Goal: Task Accomplishment & Management: Manage account settings

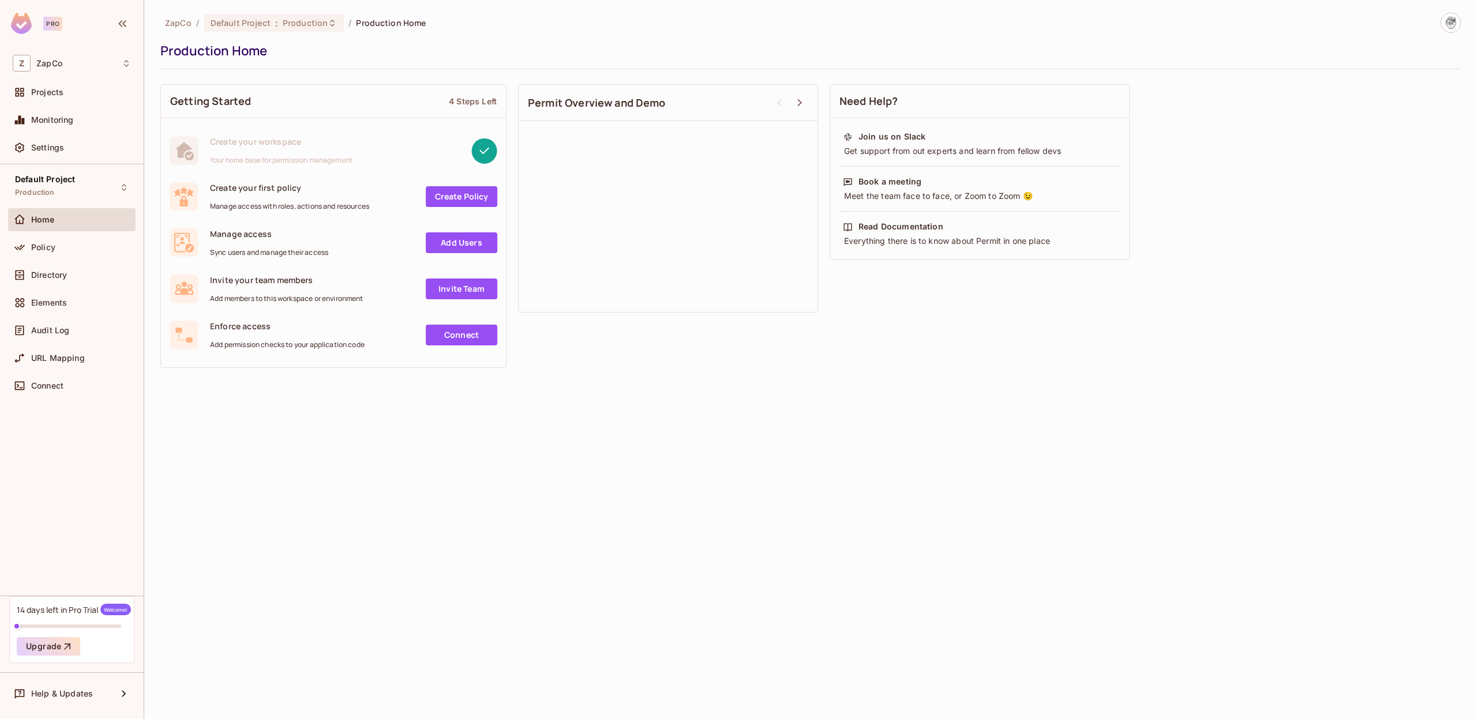
drag, startPoint x: 744, startPoint y: 410, endPoint x: 505, endPoint y: 404, distance: 239.4
click at [744, 411] on div "ZapCo / Default Project : Production / Production Home Production Home Getting …" at bounding box center [810, 359] width 1332 height 719
drag, startPoint x: 276, startPoint y: 442, endPoint x: 249, endPoint y: 416, distance: 37.6
click at [276, 442] on div "ZapCo / Default Project : Production / Production Home Production Home Getting …" at bounding box center [810, 359] width 1332 height 719
click at [74, 250] on div "Policy" at bounding box center [81, 247] width 100 height 9
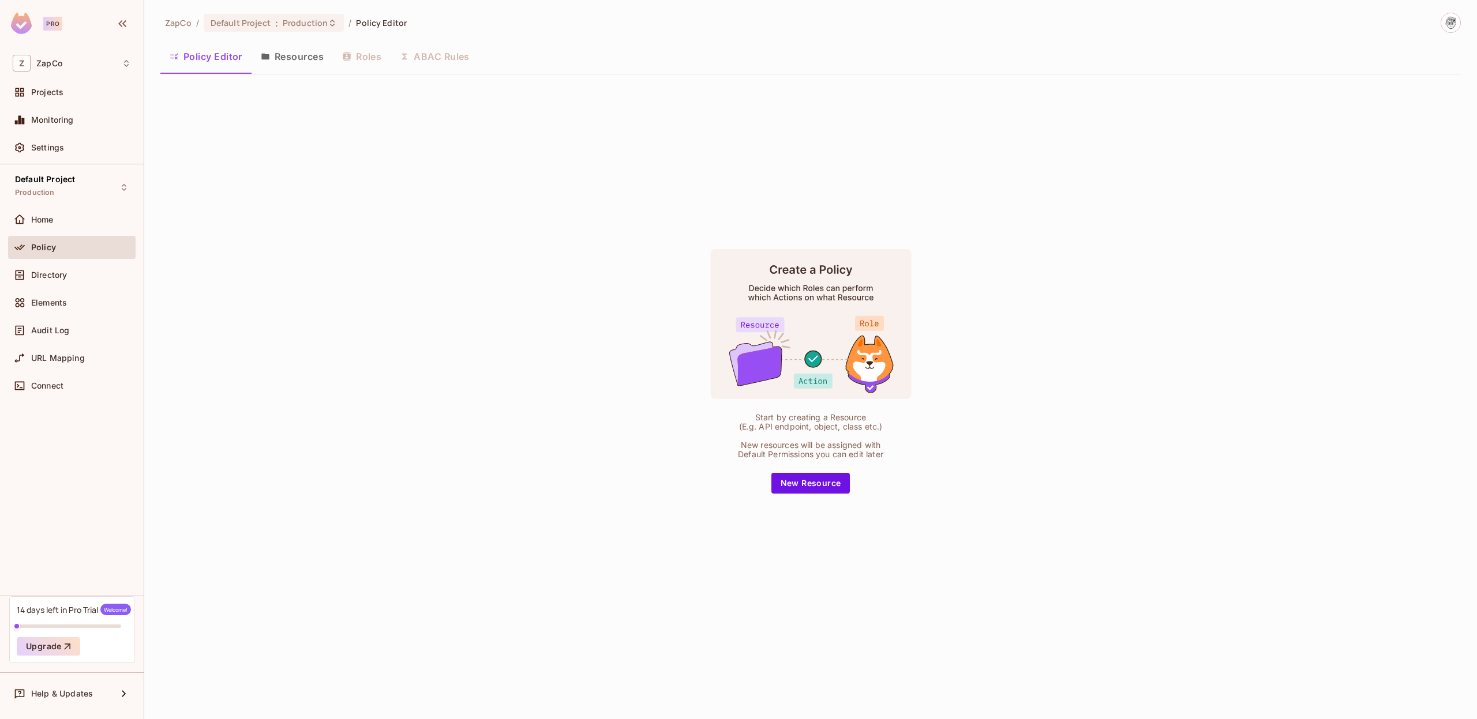
click at [436, 199] on div "Start by creating a Resource (E.g. API endpoint, object, class etc.) New resour…" at bounding box center [810, 371] width 1300 height 575
click at [44, 226] on div "Home" at bounding box center [72, 220] width 118 height 14
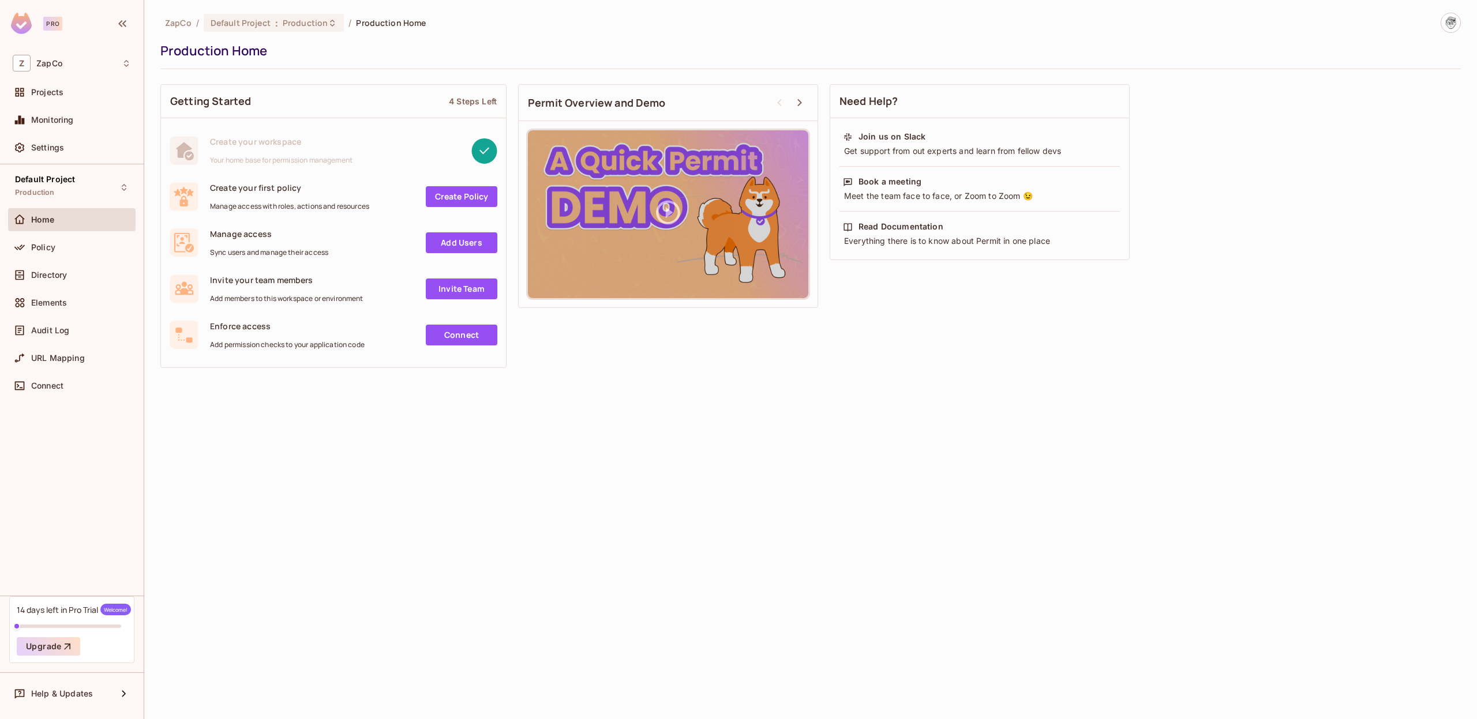
click at [765, 530] on div "ZapCo / Default Project : Production / Production Home Production Home Getting …" at bounding box center [810, 359] width 1332 height 719
click at [480, 248] on link "Add Users" at bounding box center [462, 242] width 72 height 21
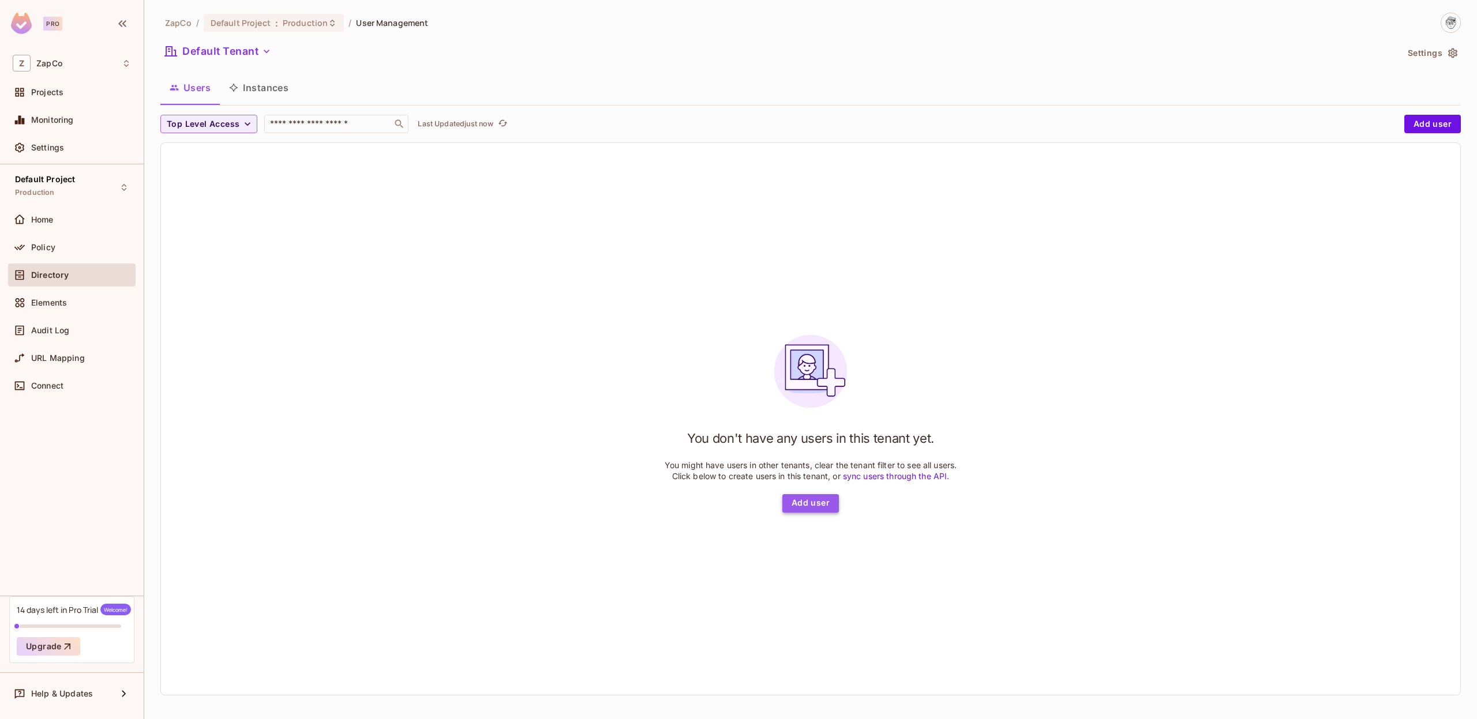
click at [809, 494] on button "Add user" at bounding box center [810, 503] width 57 height 18
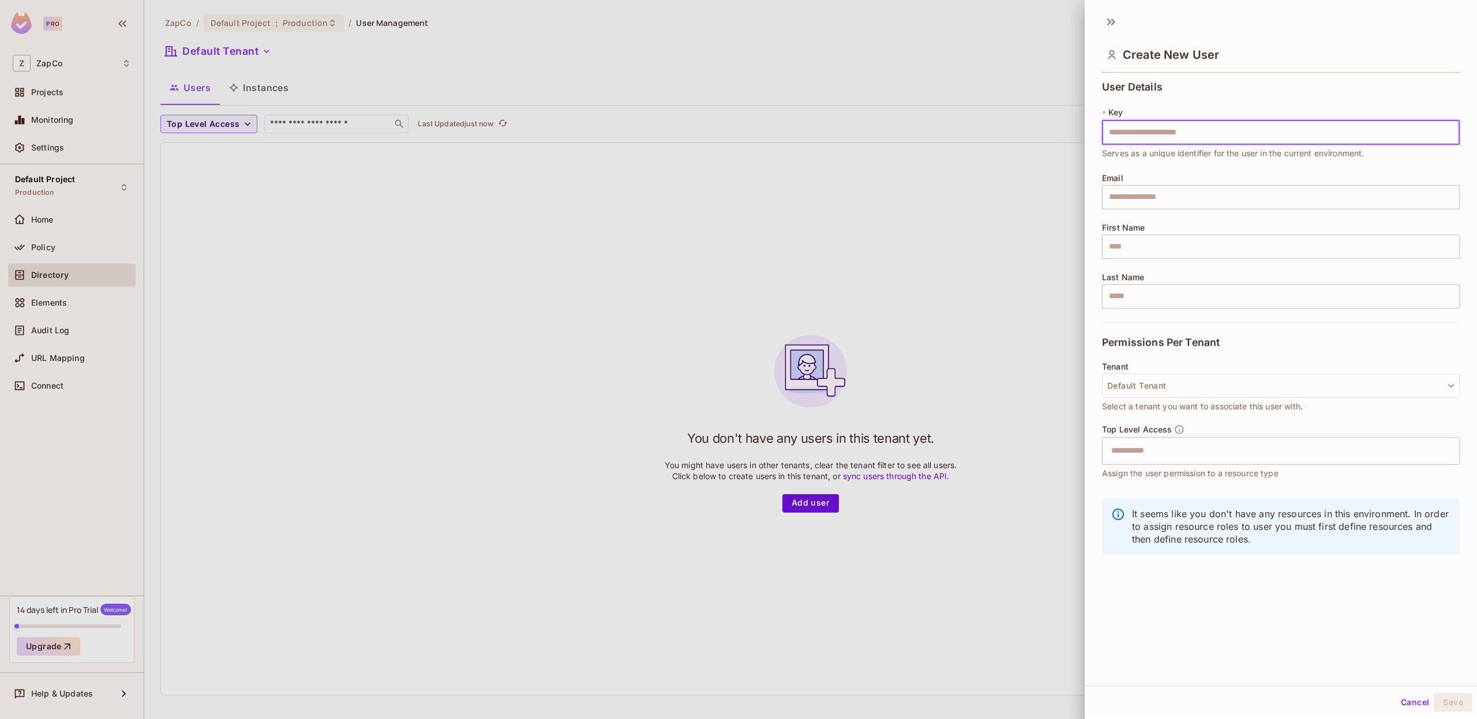
click at [1426, 703] on button "Cancel" at bounding box center [1414, 702] width 37 height 18
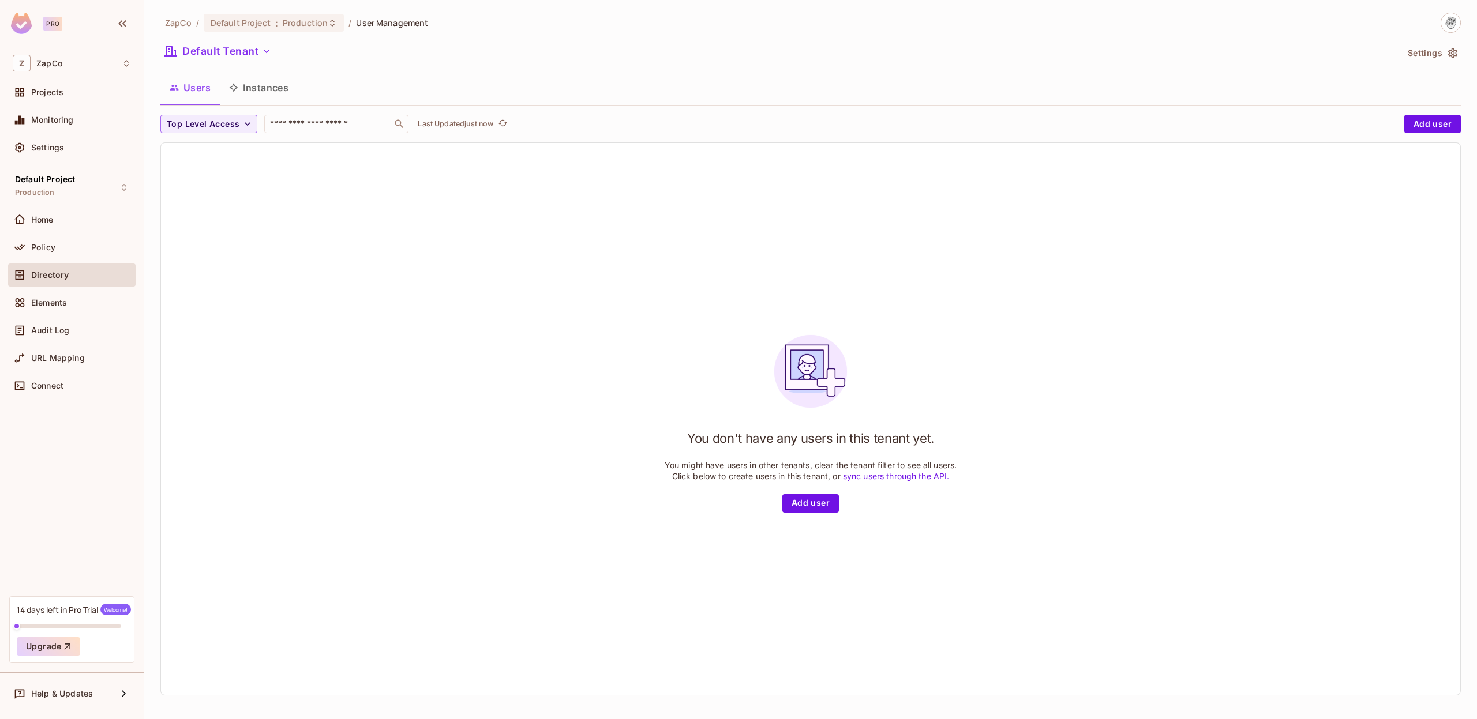
drag, startPoint x: 1275, startPoint y: 472, endPoint x: 1398, endPoint y: 213, distance: 286.4
click at [1275, 472] on div "You don't have any users in this tenant yet. You might have users in other tena…" at bounding box center [810, 419] width 1299 height 552
click at [1431, 59] on button "Settings" at bounding box center [1432, 53] width 58 height 18
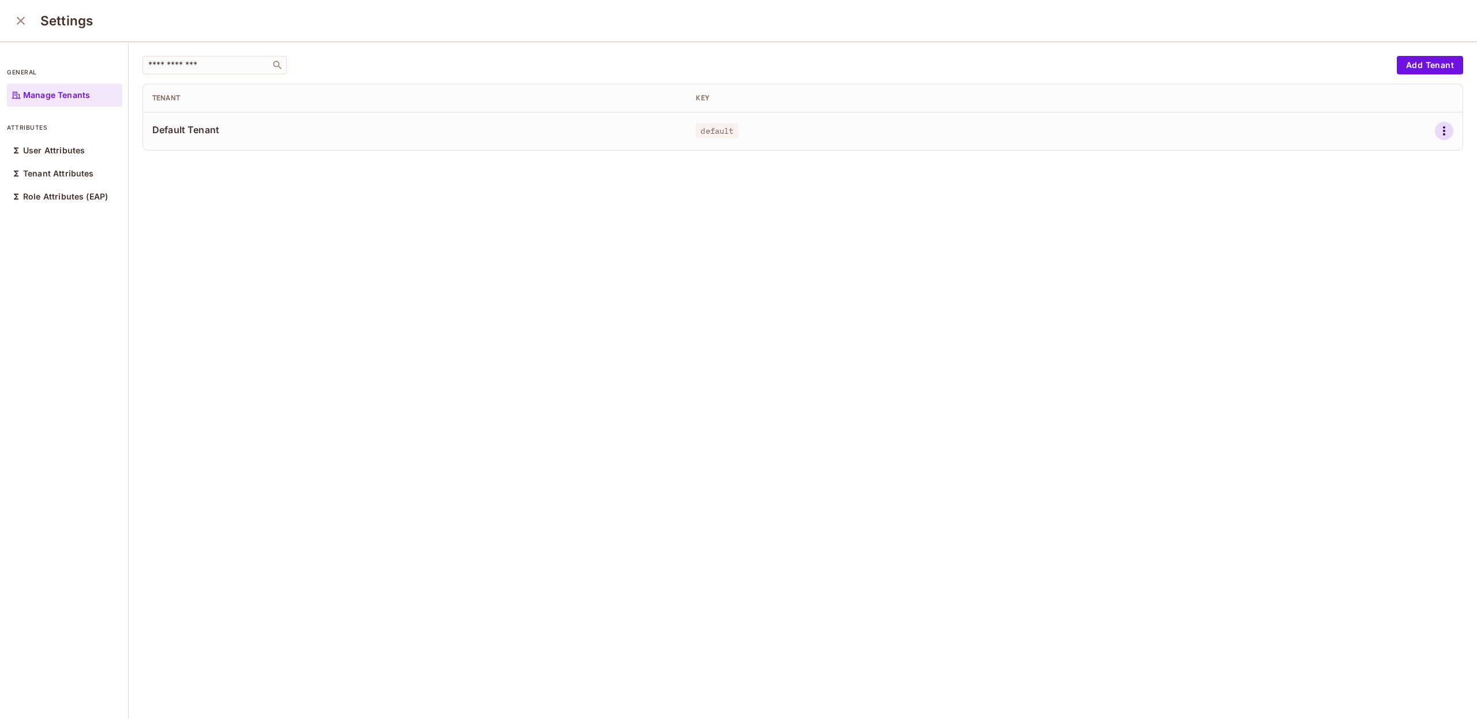
click at [1449, 134] on icon "button" at bounding box center [1444, 131] width 14 height 14
click at [1399, 157] on li "Edit" at bounding box center [1394, 157] width 102 height 25
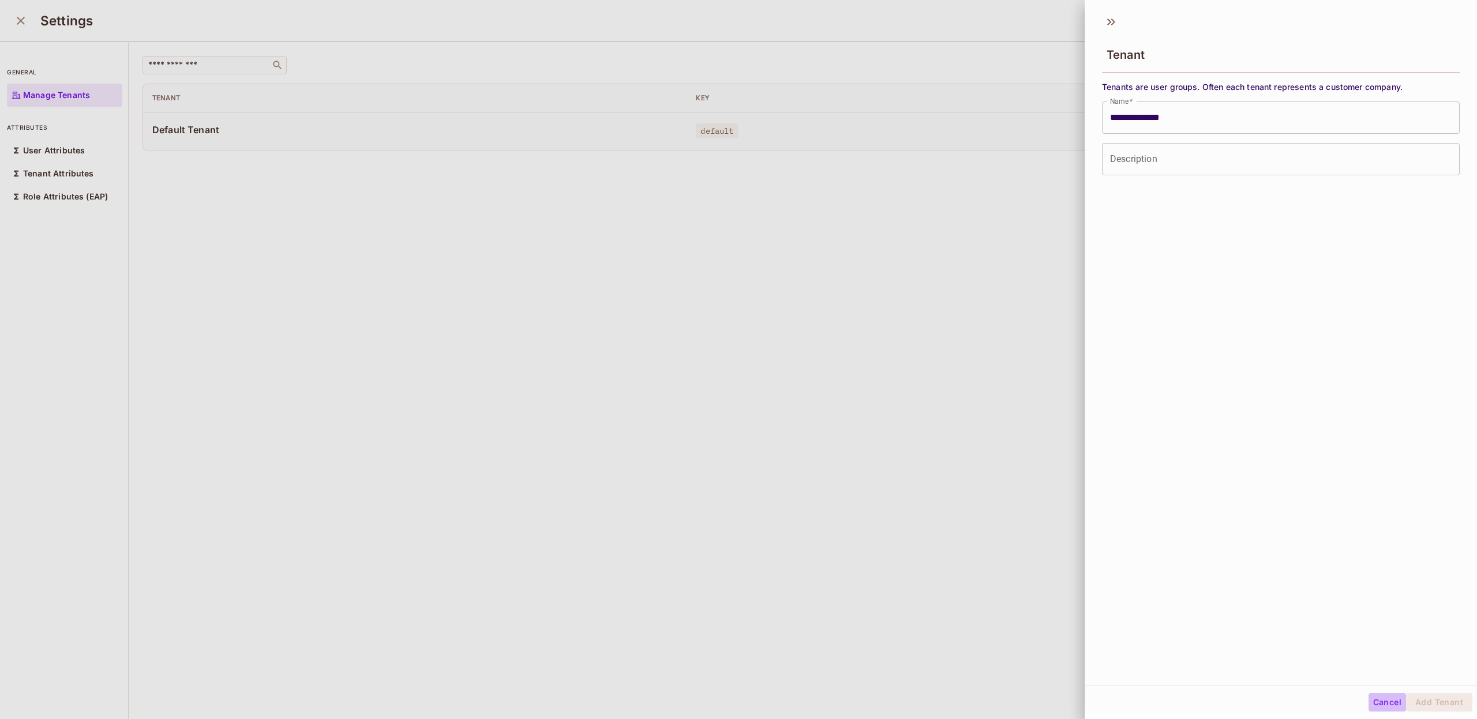
click at [1391, 699] on button "Cancel" at bounding box center [1386, 702] width 37 height 18
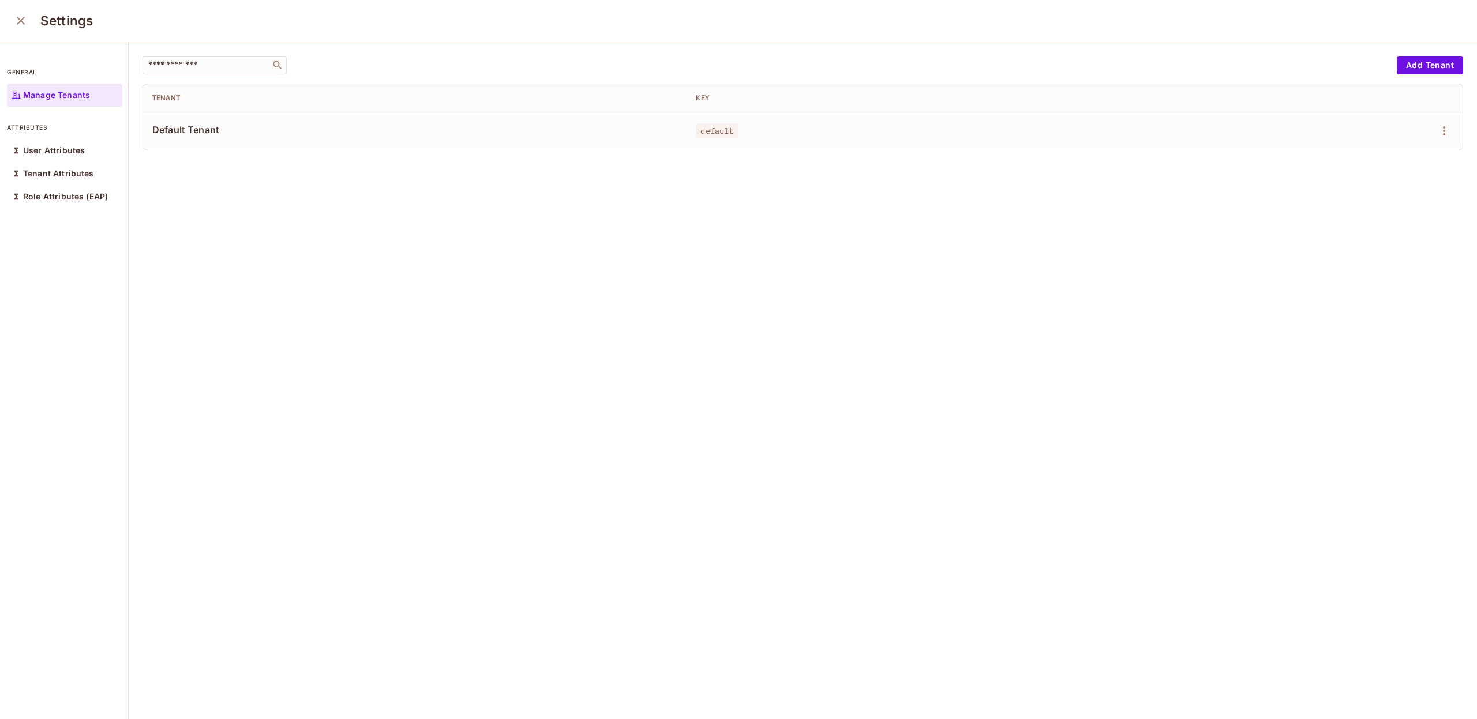
drag, startPoint x: 780, startPoint y: 467, endPoint x: 741, endPoint y: 443, distance: 46.6
click at [779, 465] on div "​ Add Tenant Tenant Key Default Tenant default" at bounding box center [803, 381] width 1348 height 678
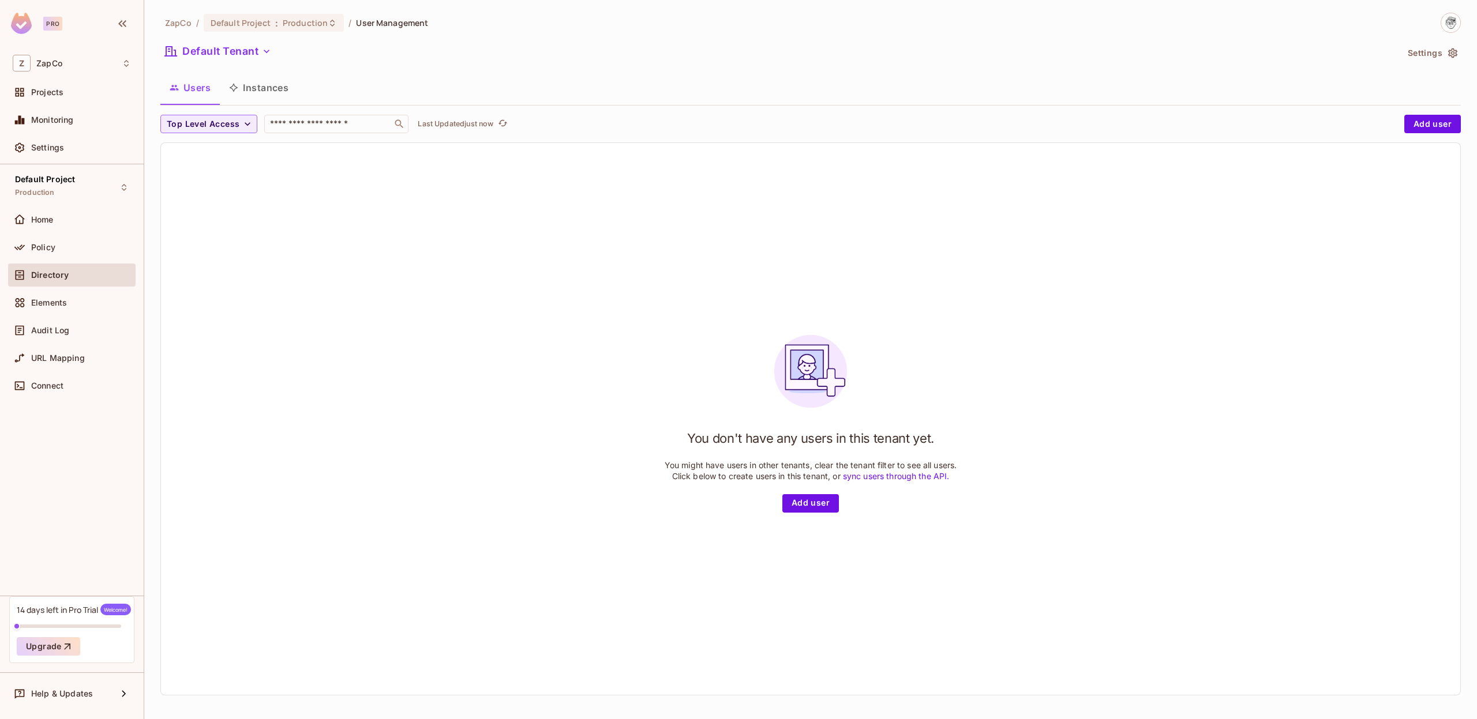
click at [475, 253] on div "You don't have any users in this tenant yet. You might have users in other tena…" at bounding box center [810, 419] width 1299 height 552
click at [63, 385] on span "Connect" at bounding box center [47, 385] width 32 height 9
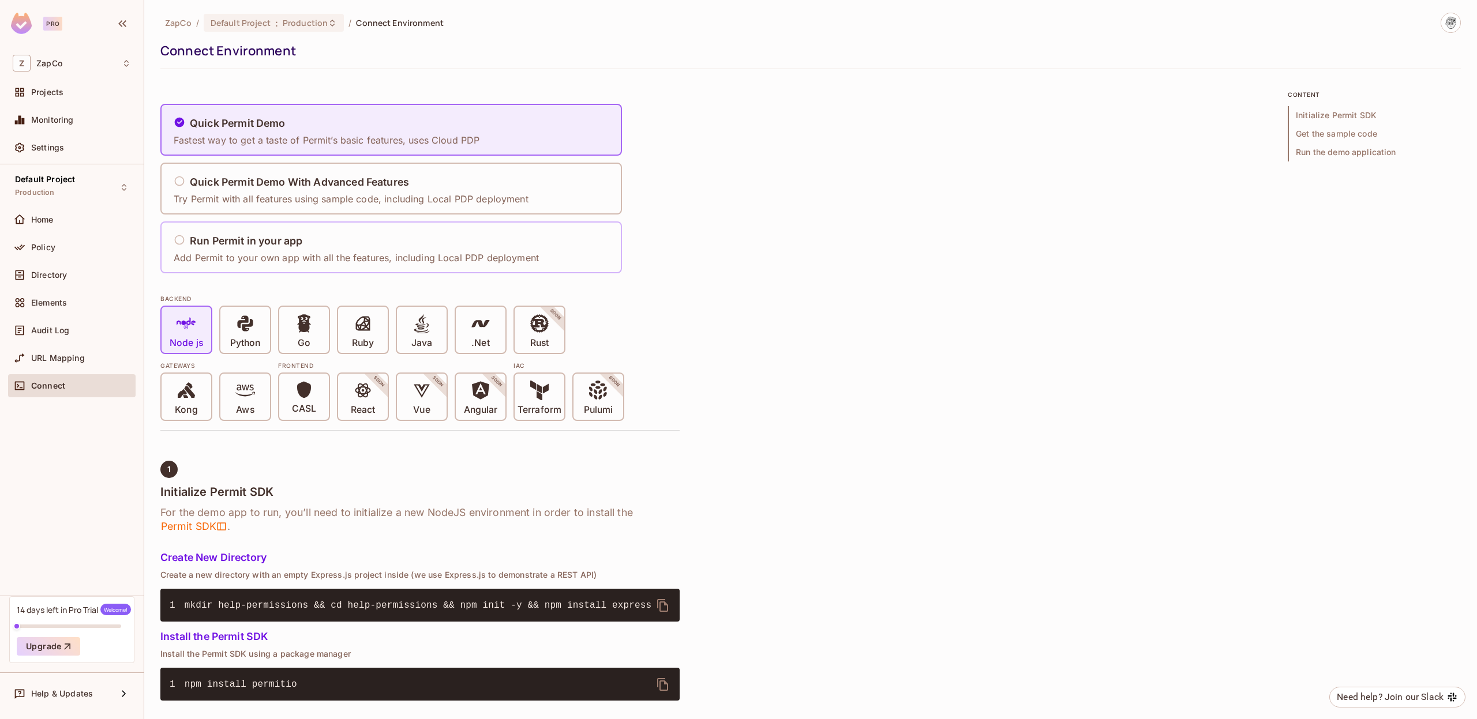
click at [352, 260] on p "Add Permit to your own app with all the features, including Local PDP deployment" at bounding box center [356, 257] width 365 height 13
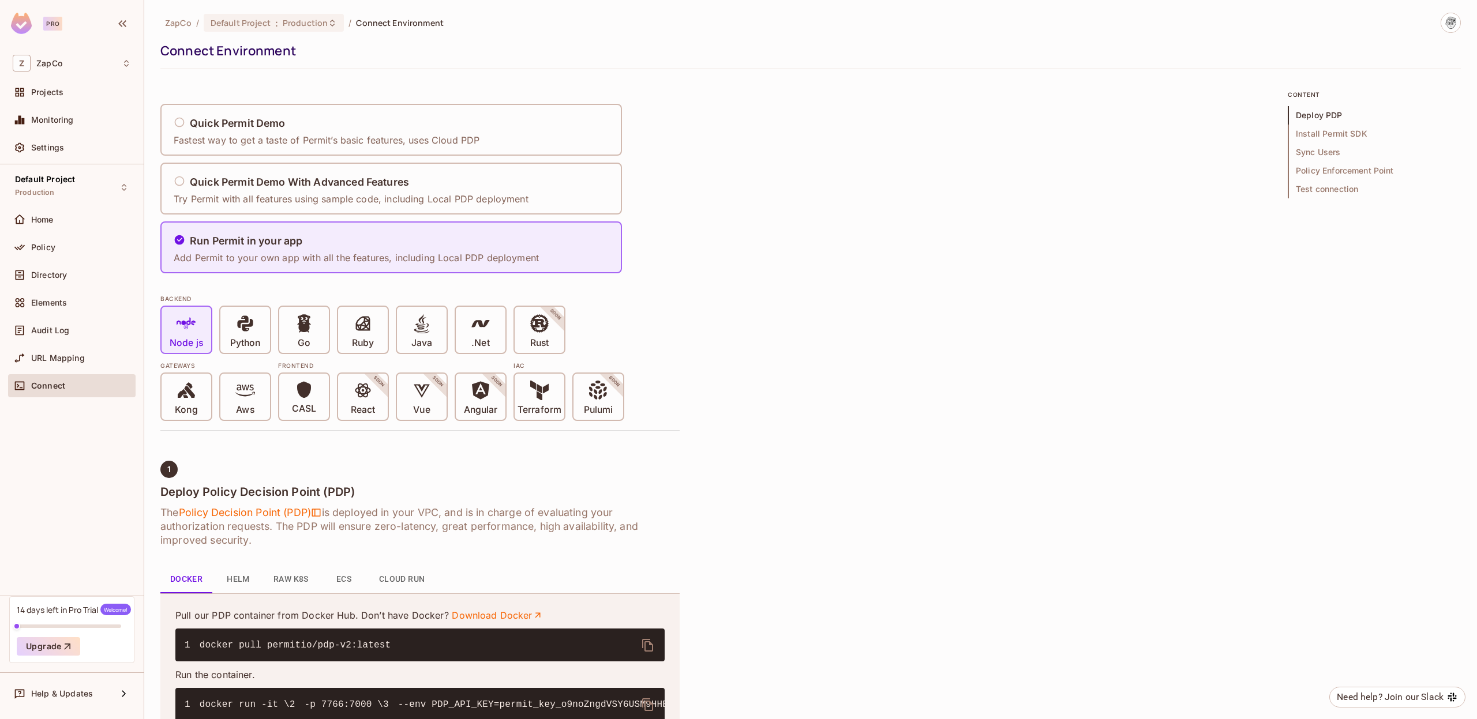
scroll to position [14, 0]
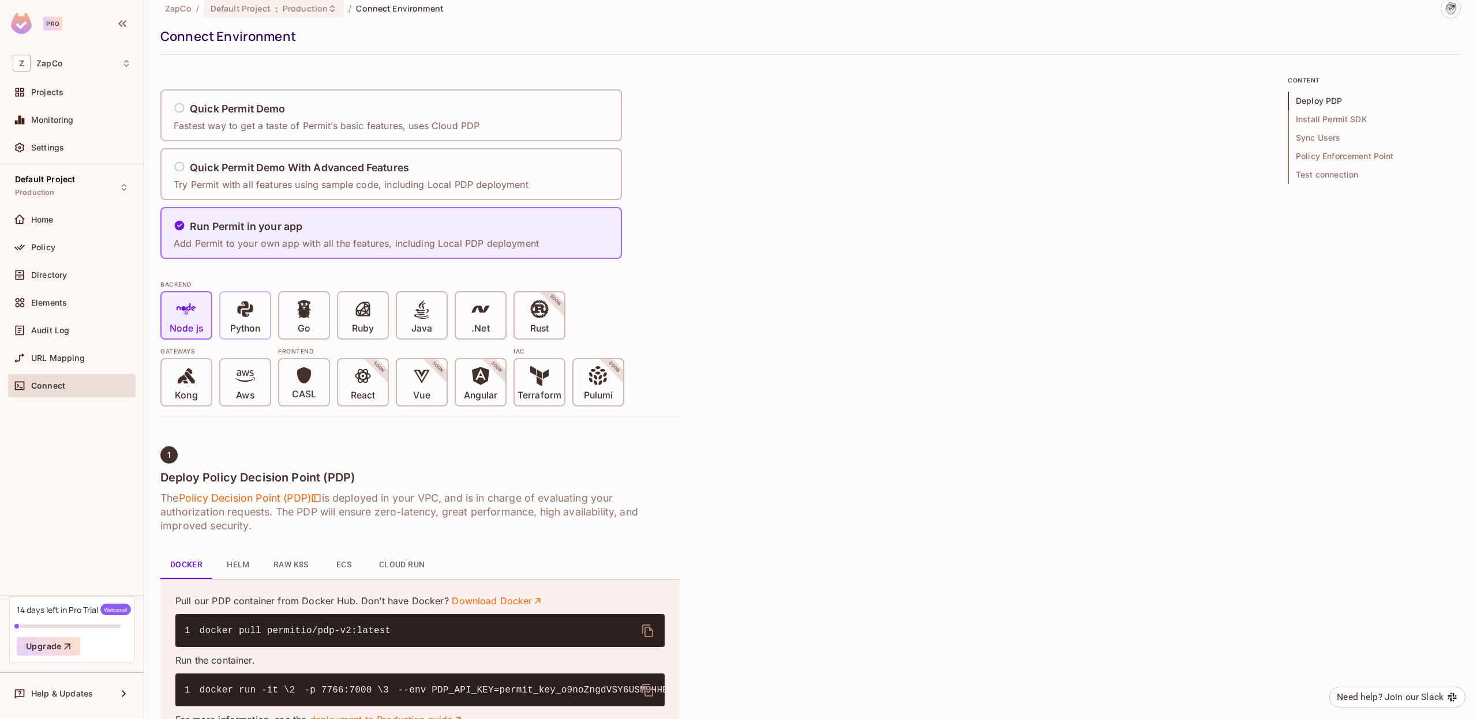
click at [243, 317] on icon at bounding box center [245, 309] width 16 height 16
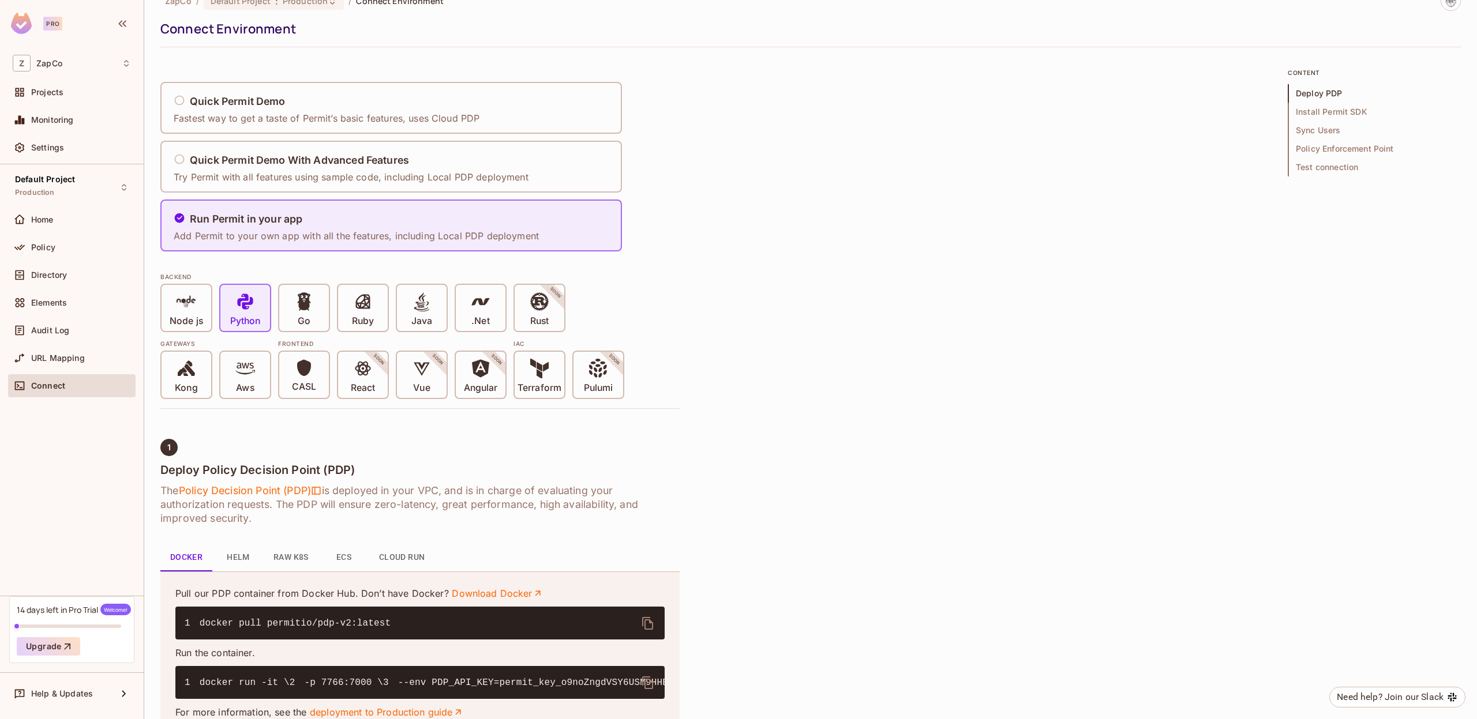
scroll to position [29, 0]
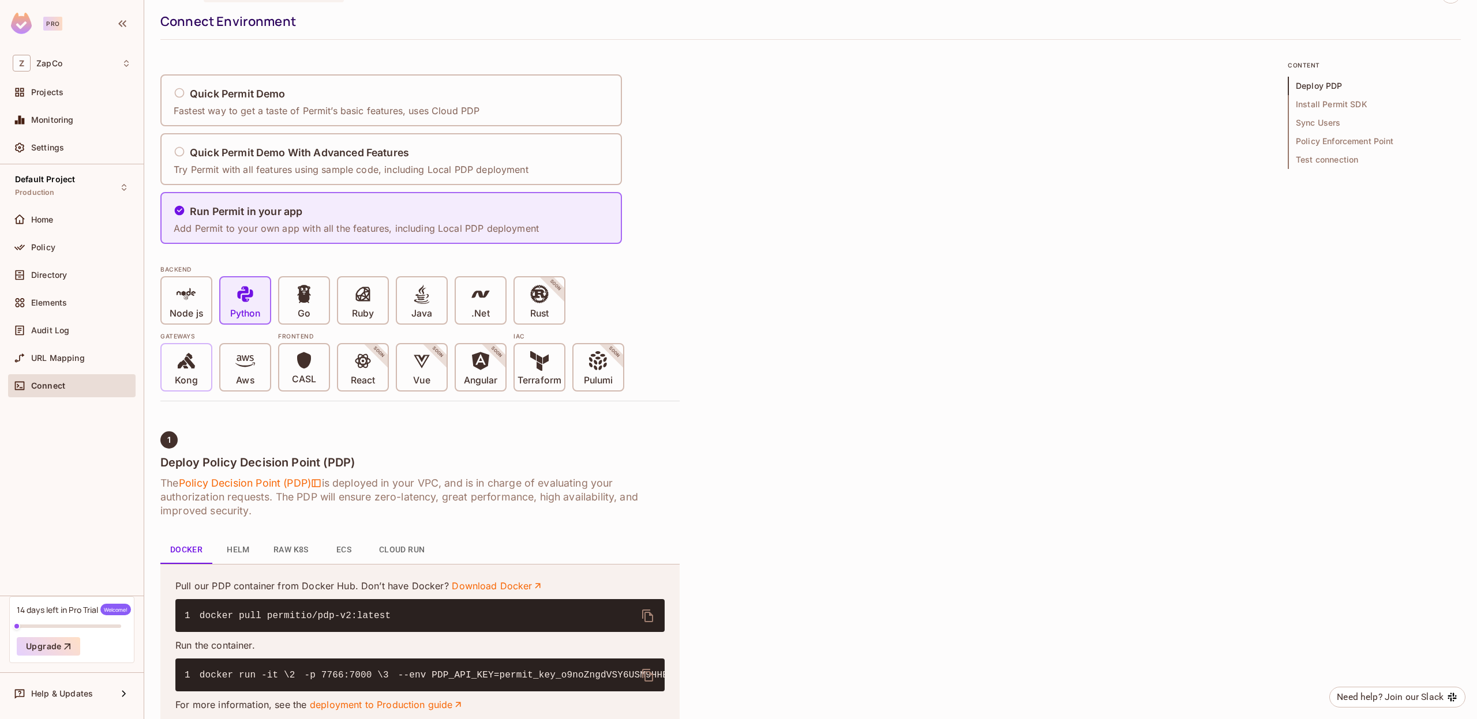
click at [194, 359] on icon at bounding box center [187, 361] width 20 height 20
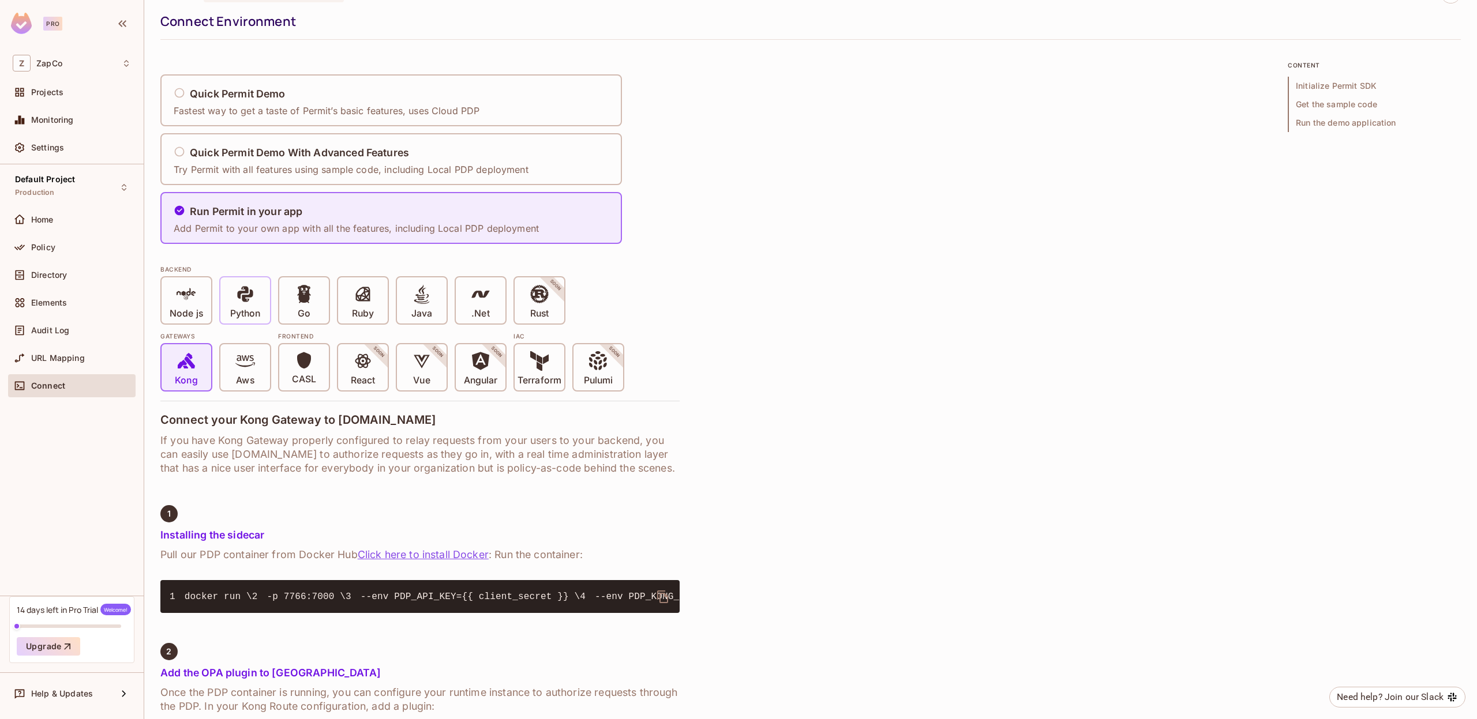
click at [257, 299] on span "Python" at bounding box center [245, 301] width 30 height 35
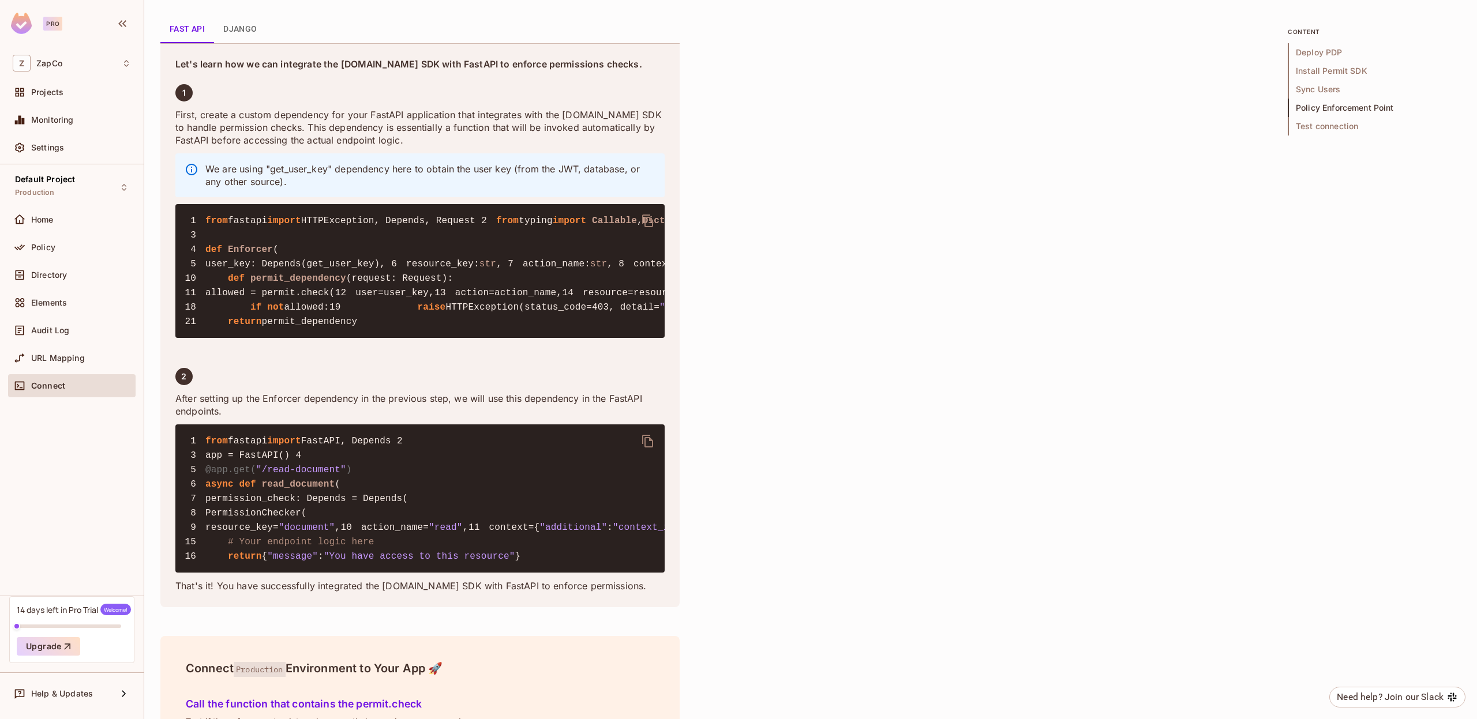
scroll to position [1895, 0]
